Goal: Information Seeking & Learning: Find specific fact

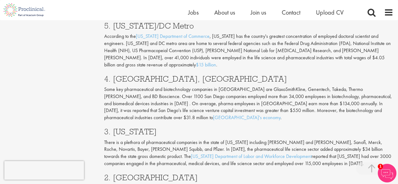
scroll to position [579, 0]
click at [332, 140] on p "There is a plethora of pharmaceutical companies in the state of [US_STATE] incl…" at bounding box center [248, 154] width 289 height 28
copy p "Merck"
click at [366, 140] on p "There is a plethora of pharmaceutical companies in the state of [US_STATE] incl…" at bounding box center [248, 154] width 289 height 28
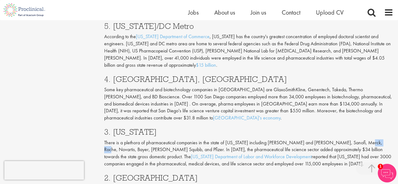
click at [366, 140] on p "There is a plethora of pharmaceutical companies in the state of [US_STATE] incl…" at bounding box center [248, 154] width 289 height 28
copy p "Novartis"
click at [317, 140] on p "There is a plethora of pharmaceutical companies in the state of [US_STATE] incl…" at bounding box center [248, 154] width 289 height 28
copy p "Sanofi"
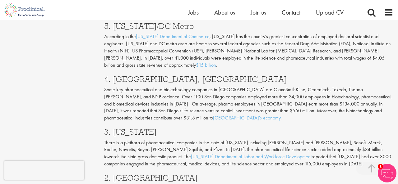
click at [294, 86] on p "Some key pharmaceutical and biotechnology companies in [GEOGRAPHIC_DATA] are Gl…" at bounding box center [248, 103] width 289 height 35
copy p "Genentech"
